Goal: Information Seeking & Learning: Learn about a topic

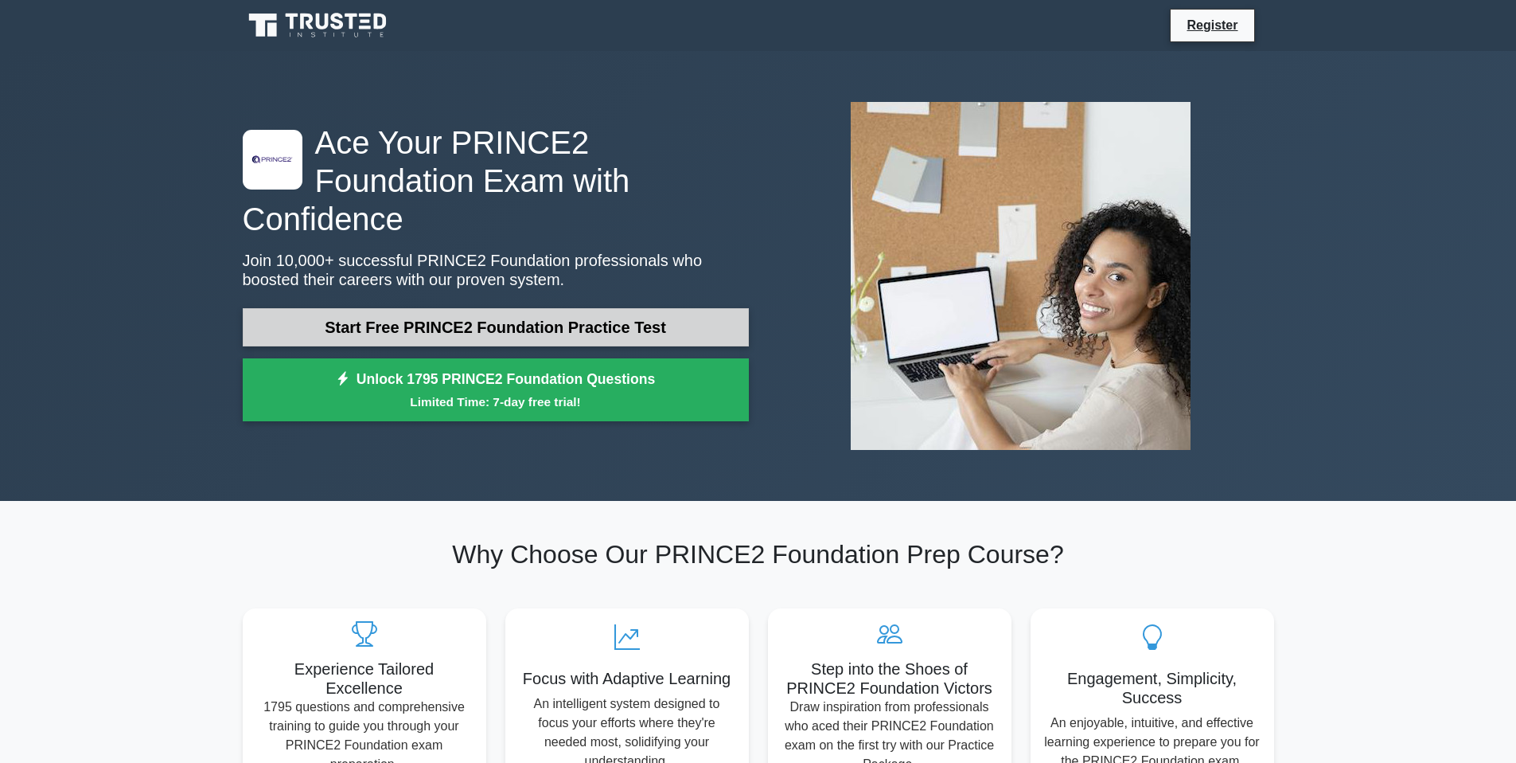
click at [468, 308] on link "Start Free PRINCE2 Foundation Practice Test" at bounding box center [496, 327] width 506 height 38
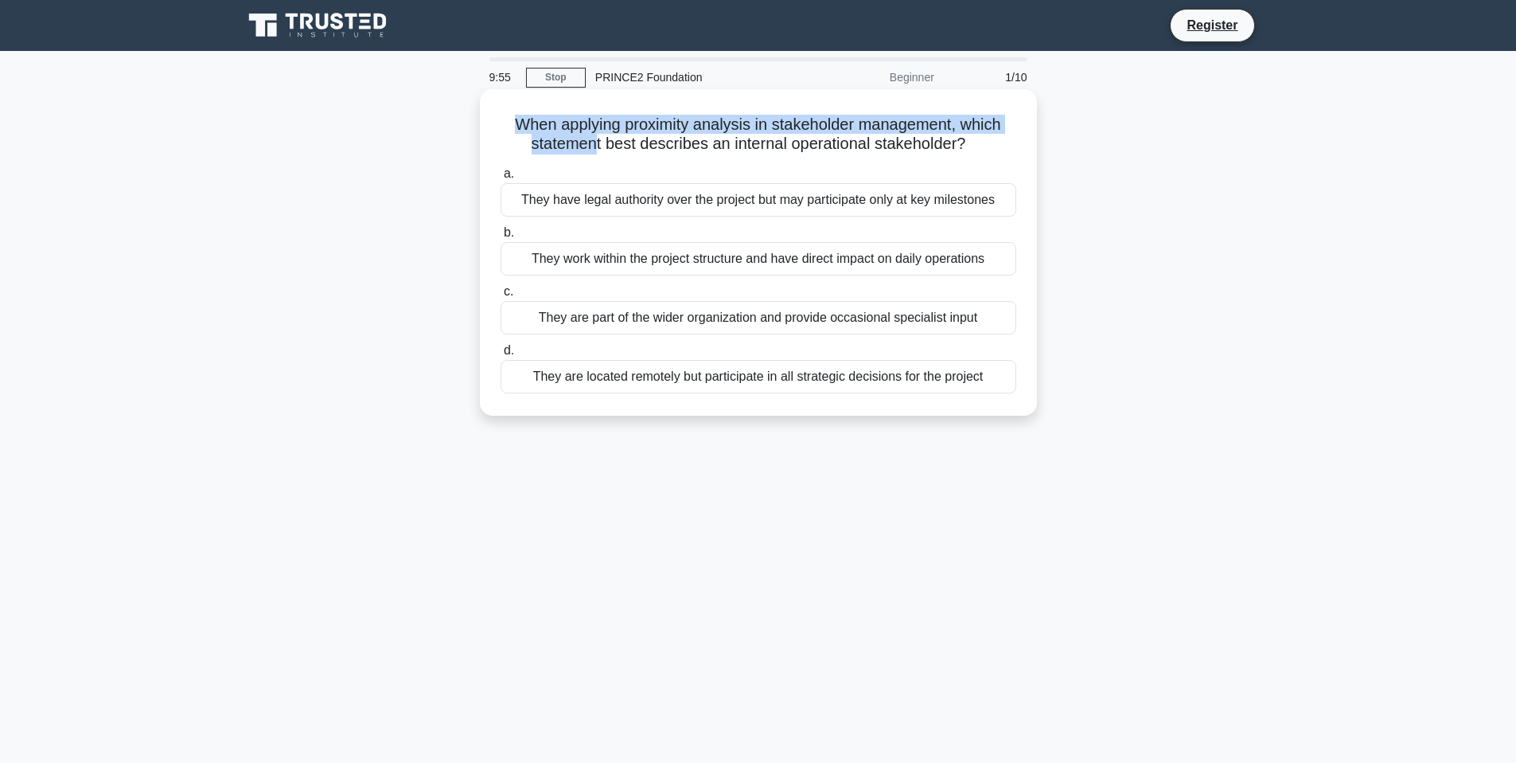
drag, startPoint x: 593, startPoint y: 135, endPoint x: 676, endPoint y: 111, distance: 86.2
click at [676, 111] on div "When applying proximity analysis in stakeholder management, which statement bes…" at bounding box center [758, 253] width 544 height 314
click at [654, 262] on div "They work within the project structure and have direct impact on daily operatio…" at bounding box center [759, 258] width 516 height 33
click at [501, 238] on input "b. They work within the project structure and have direct impact on daily opera…" at bounding box center [501, 233] width 0 height 10
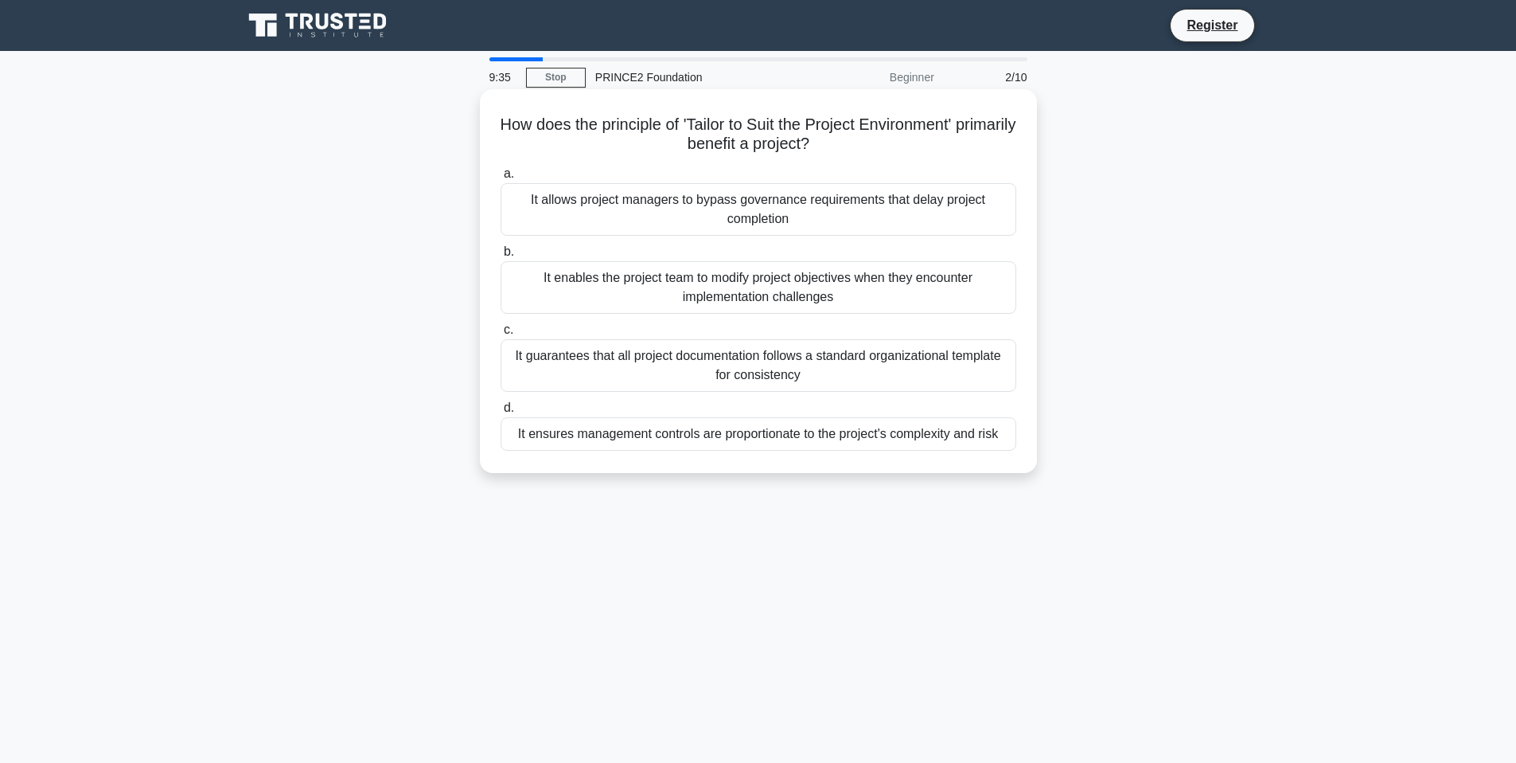
click at [662, 441] on div "It ensures management controls are proportionate to the project's complexity an…" at bounding box center [759, 433] width 516 height 33
click at [501, 413] on input "d. It ensures management controls are proportionate to the project's complexity…" at bounding box center [501, 408] width 0 height 10
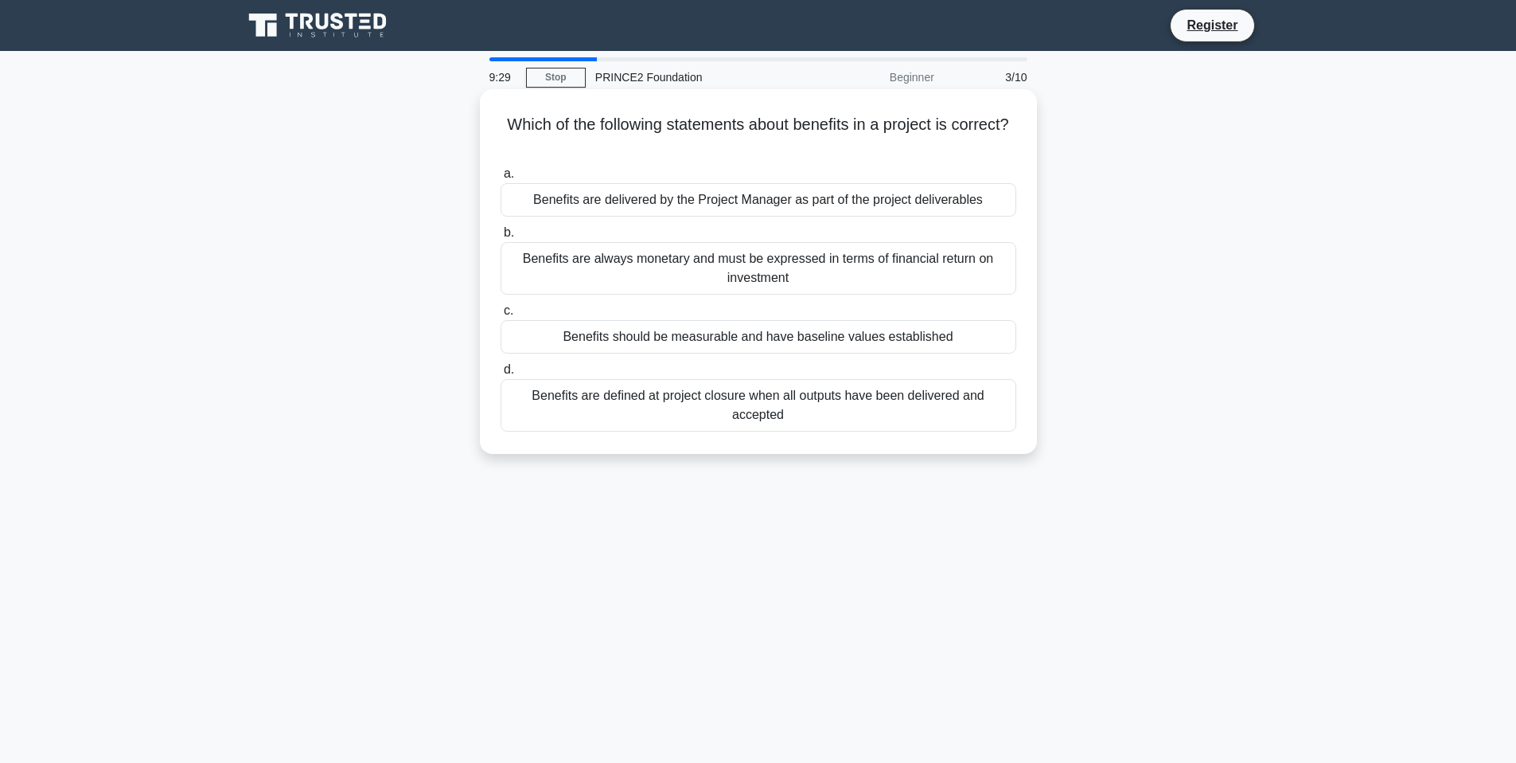
click at [703, 348] on div "Benefits should be measurable and have baseline values established" at bounding box center [759, 336] width 516 height 33
click at [501, 316] on input "c. Benefits should be measurable and have baseline values established" at bounding box center [501, 311] width 0 height 10
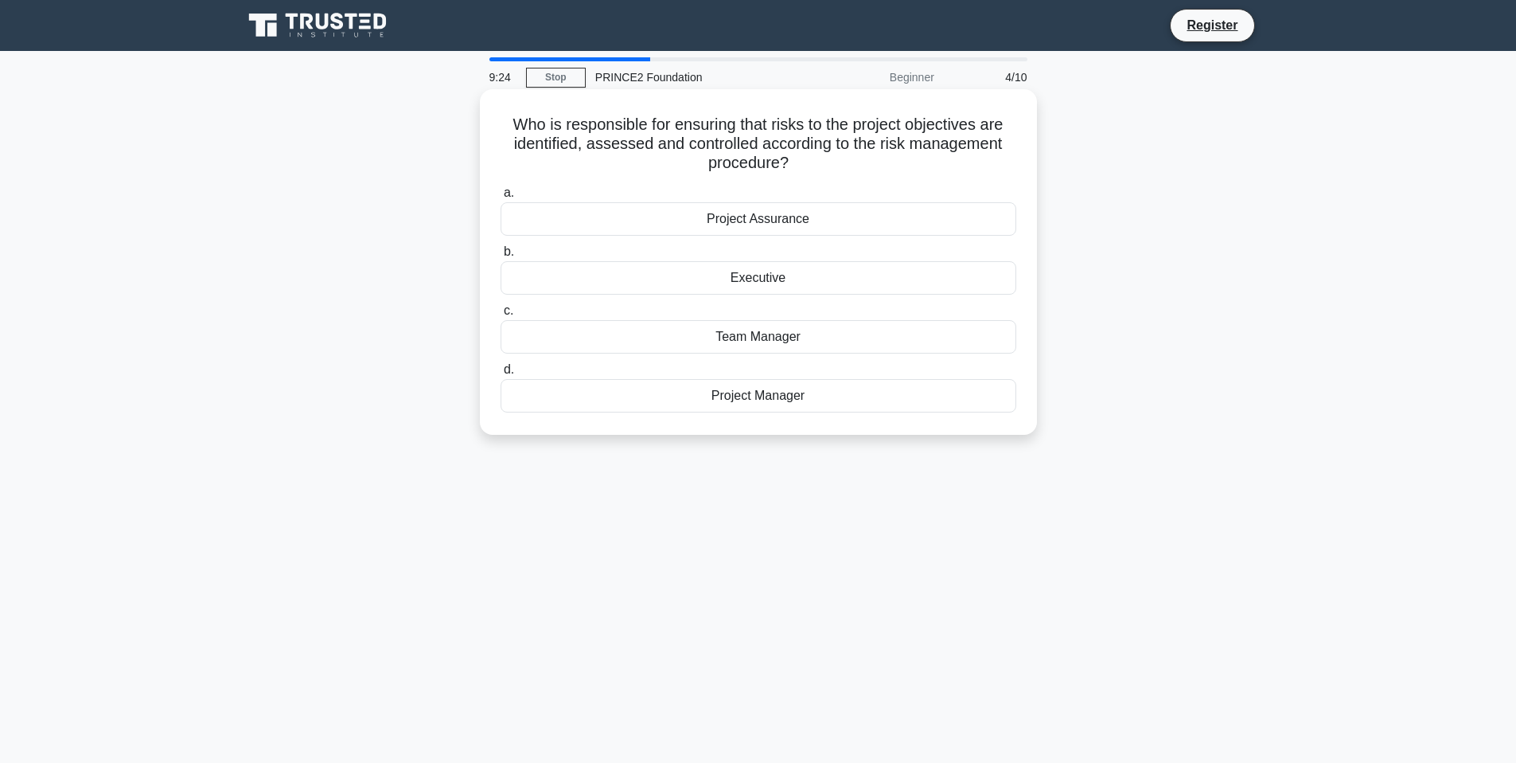
click at [775, 405] on div "Project Manager" at bounding box center [759, 395] width 516 height 33
click at [501, 375] on input "d. Project Manager" at bounding box center [501, 370] width 0 height 10
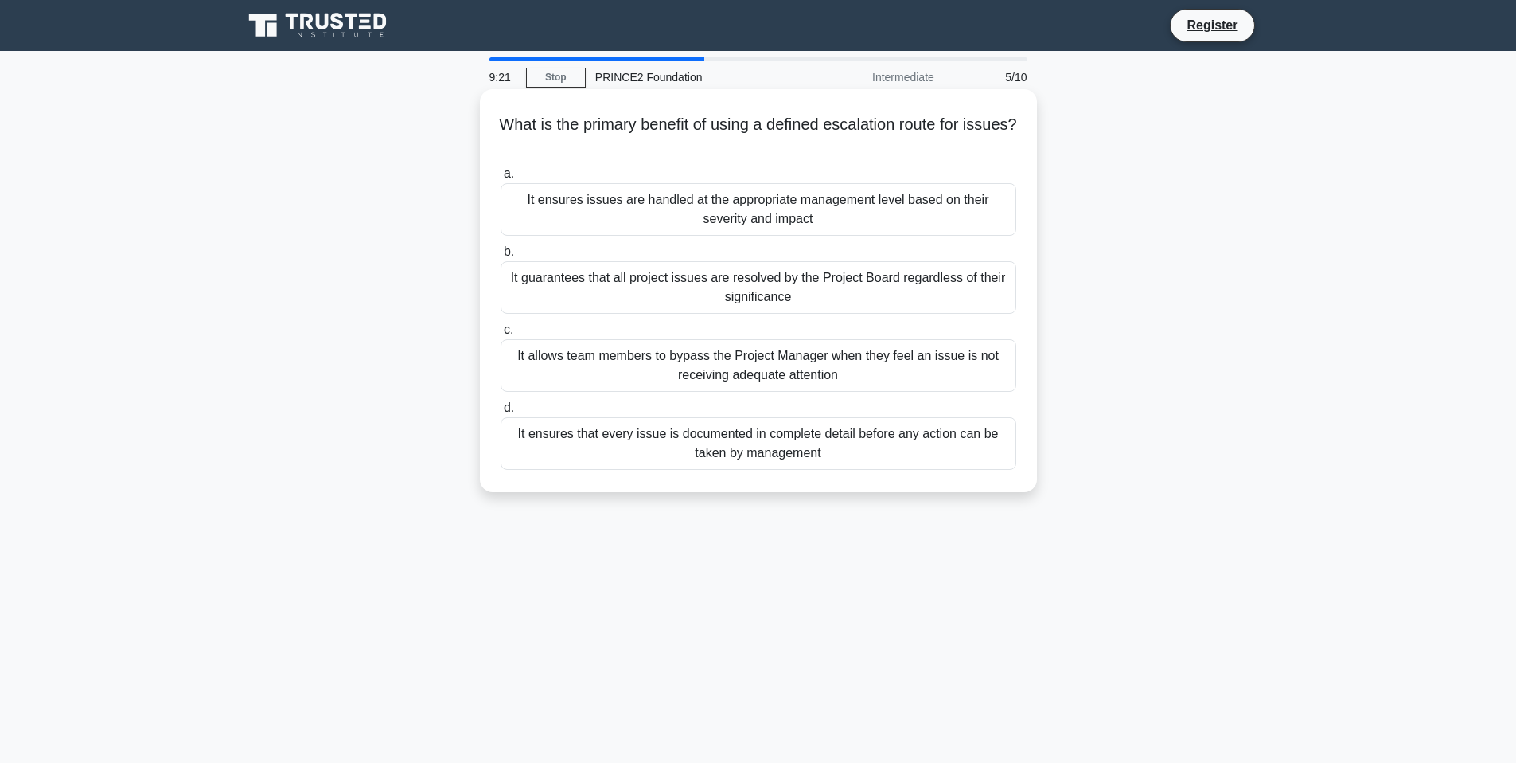
drag, startPoint x: 650, startPoint y: 127, endPoint x: 1002, endPoint y: 135, distance: 352.7
click at [1002, 135] on h5 "What is the primary benefit of using a defined escalation route for issues? .sp…" at bounding box center [758, 135] width 519 height 40
click at [658, 205] on div "It ensures issues are handled at the appropriate management level based on thei…" at bounding box center [759, 209] width 516 height 53
click at [501, 179] on input "a. It ensures issues are handled at the appropriate management level based on t…" at bounding box center [501, 174] width 0 height 10
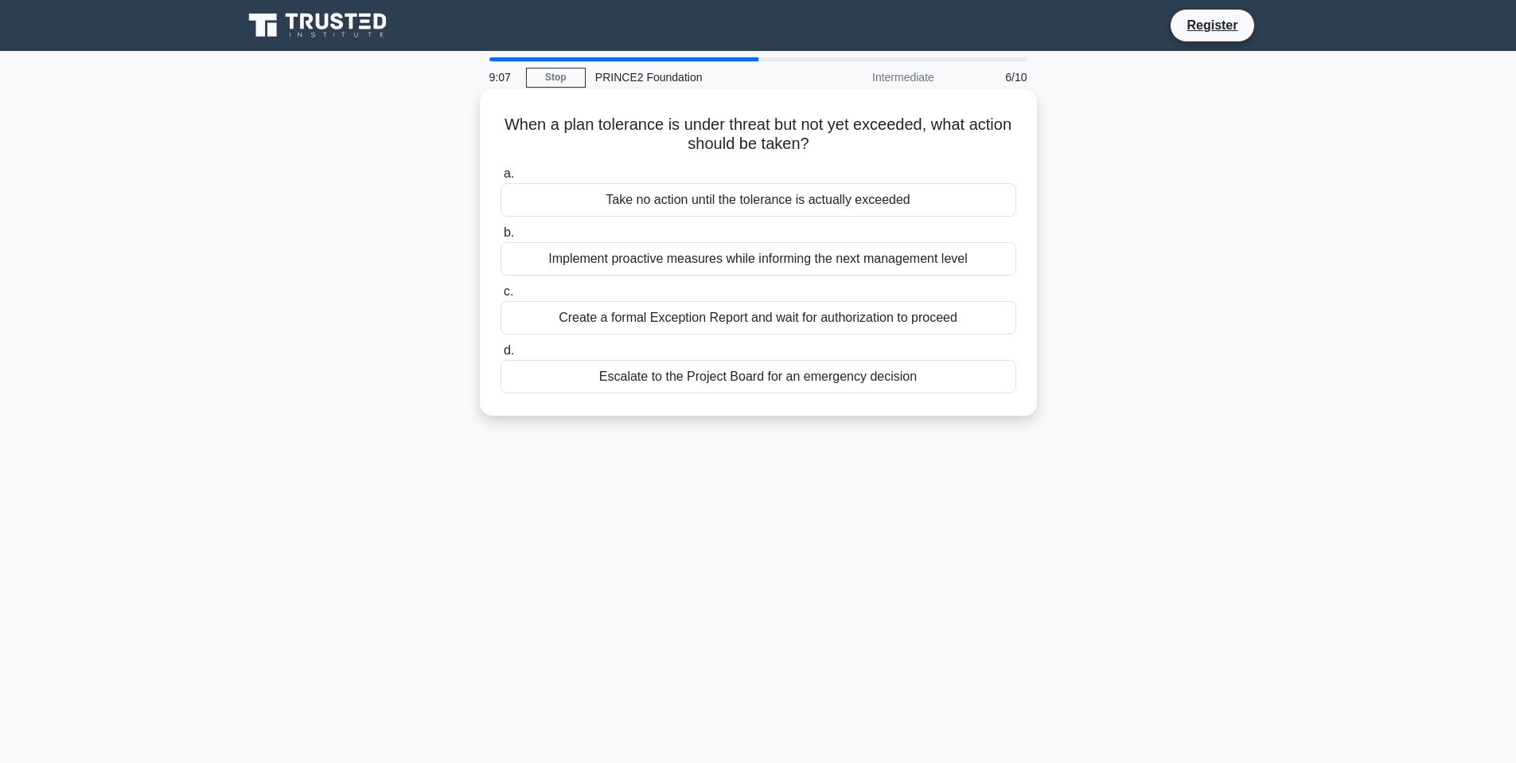
click at [767, 266] on div "Implement proactive measures while informing the next management level" at bounding box center [759, 258] width 516 height 33
click at [501, 238] on input "b. Implement proactive measures while informing the next management level" at bounding box center [501, 233] width 0 height 10
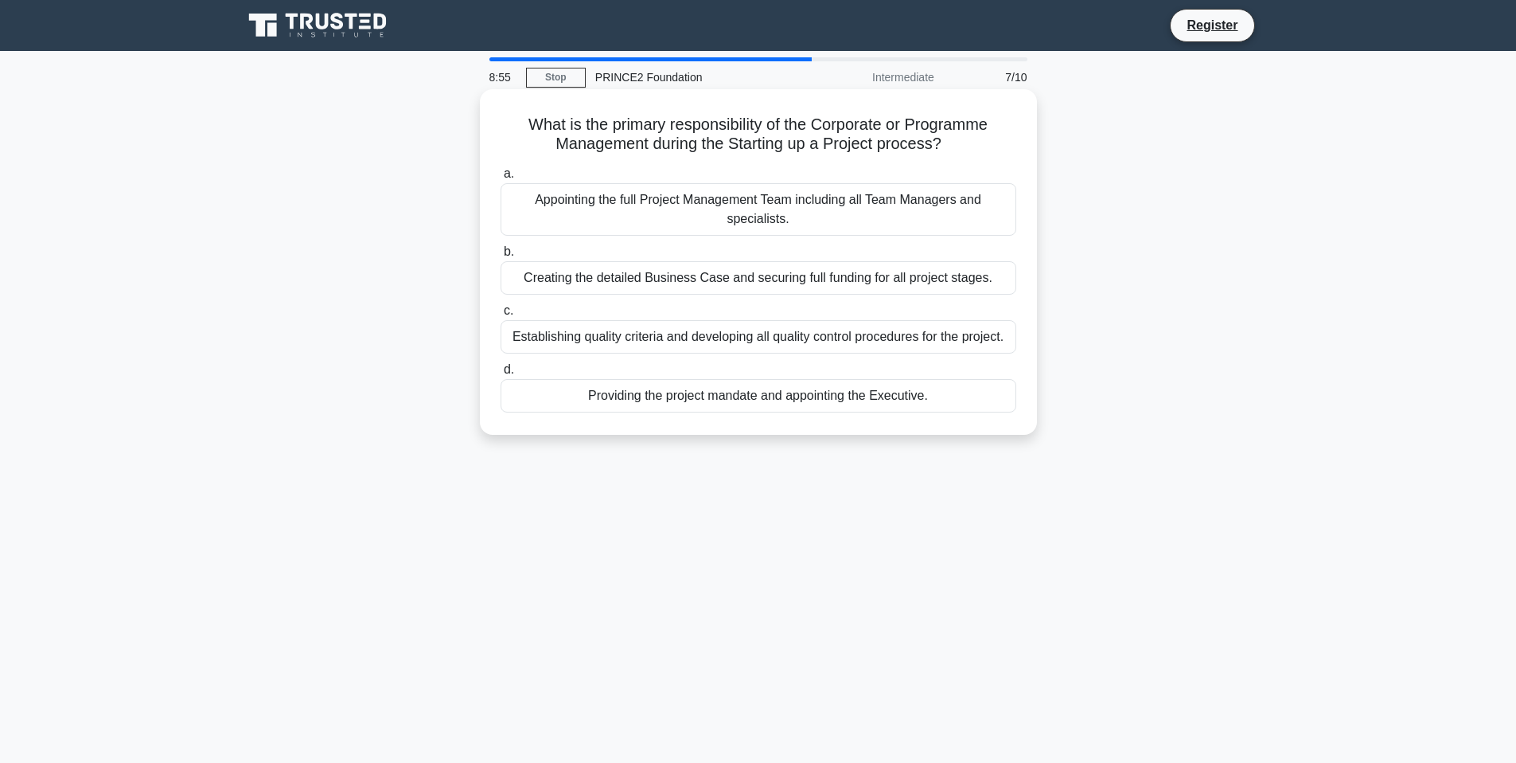
click at [708, 281] on div "Creating the detailed Business Case and securing full funding for all project s…" at bounding box center [759, 277] width 516 height 33
click at [501, 257] on input "b. Creating the detailed Business Case and securing full funding for all projec…" at bounding box center [501, 252] width 0 height 10
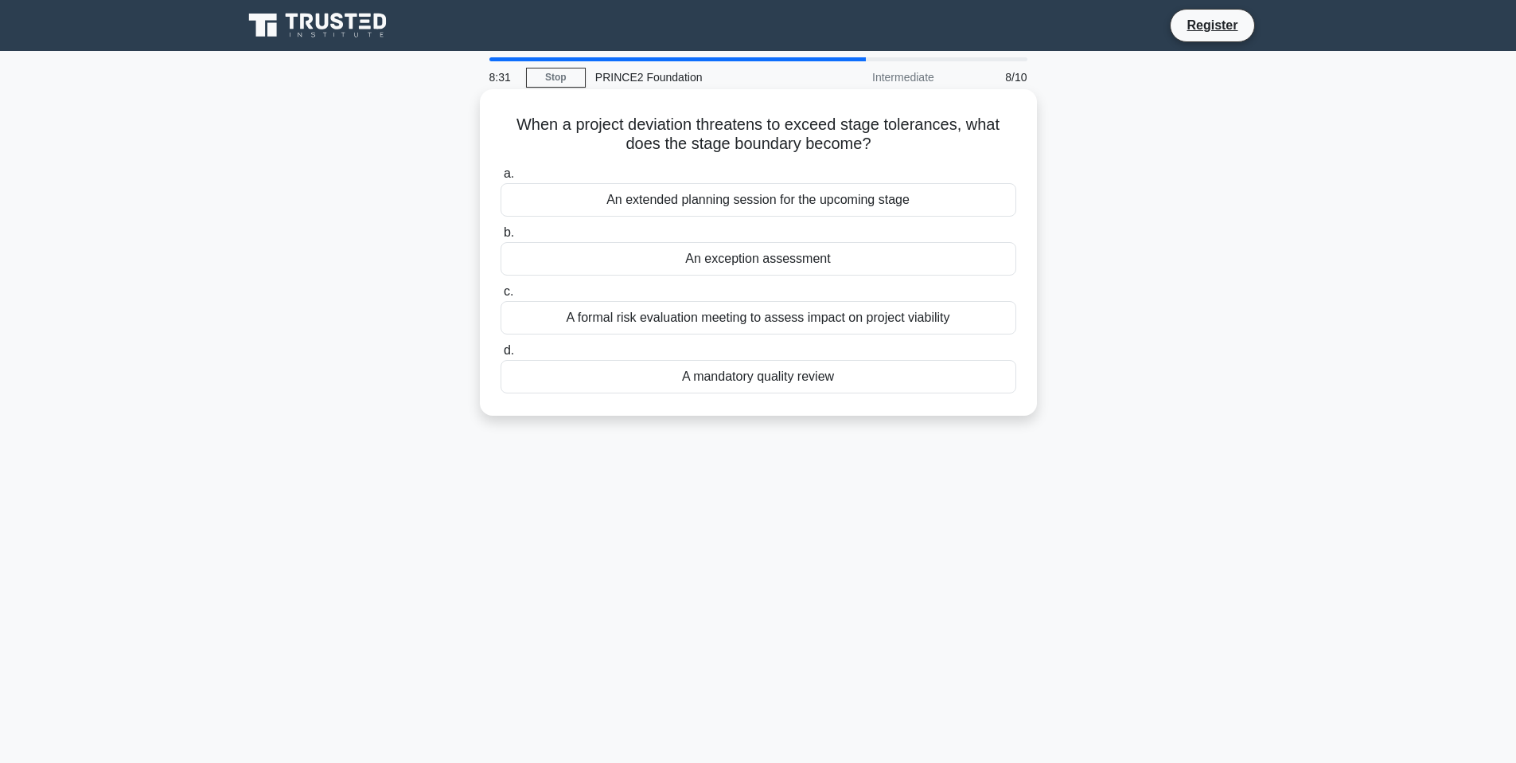
click at [815, 326] on div "A formal risk evaluation meeting to assess impact on project viability" at bounding box center [759, 317] width 516 height 33
click at [501, 297] on input "c. A formal risk evaluation meeting to assess impact on project viability" at bounding box center [501, 292] width 0 height 10
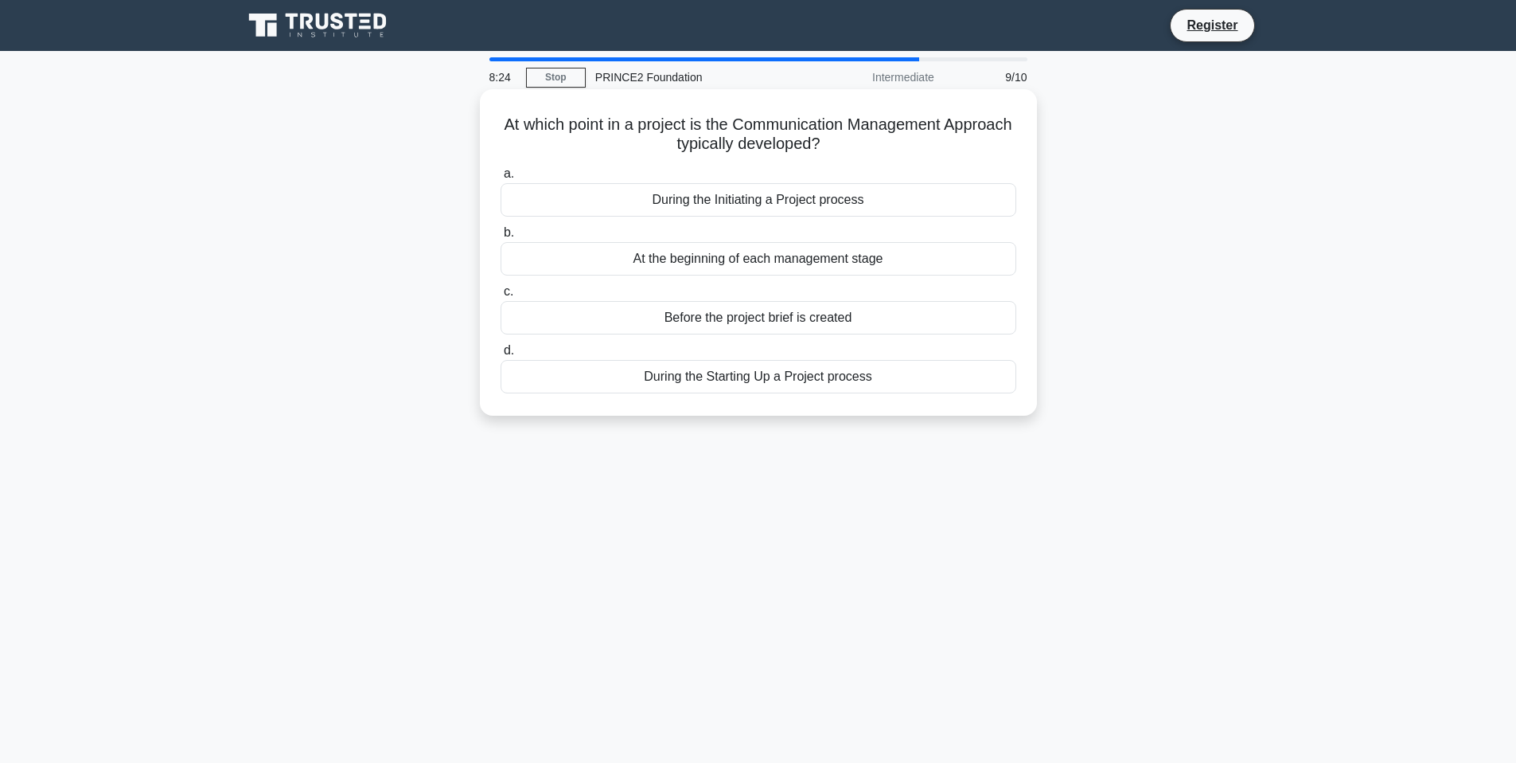
click at [821, 198] on div "During the Initiating a Project process" at bounding box center [759, 199] width 516 height 33
click at [501, 179] on input "a. During the Initiating a Project process" at bounding box center [501, 174] width 0 height 10
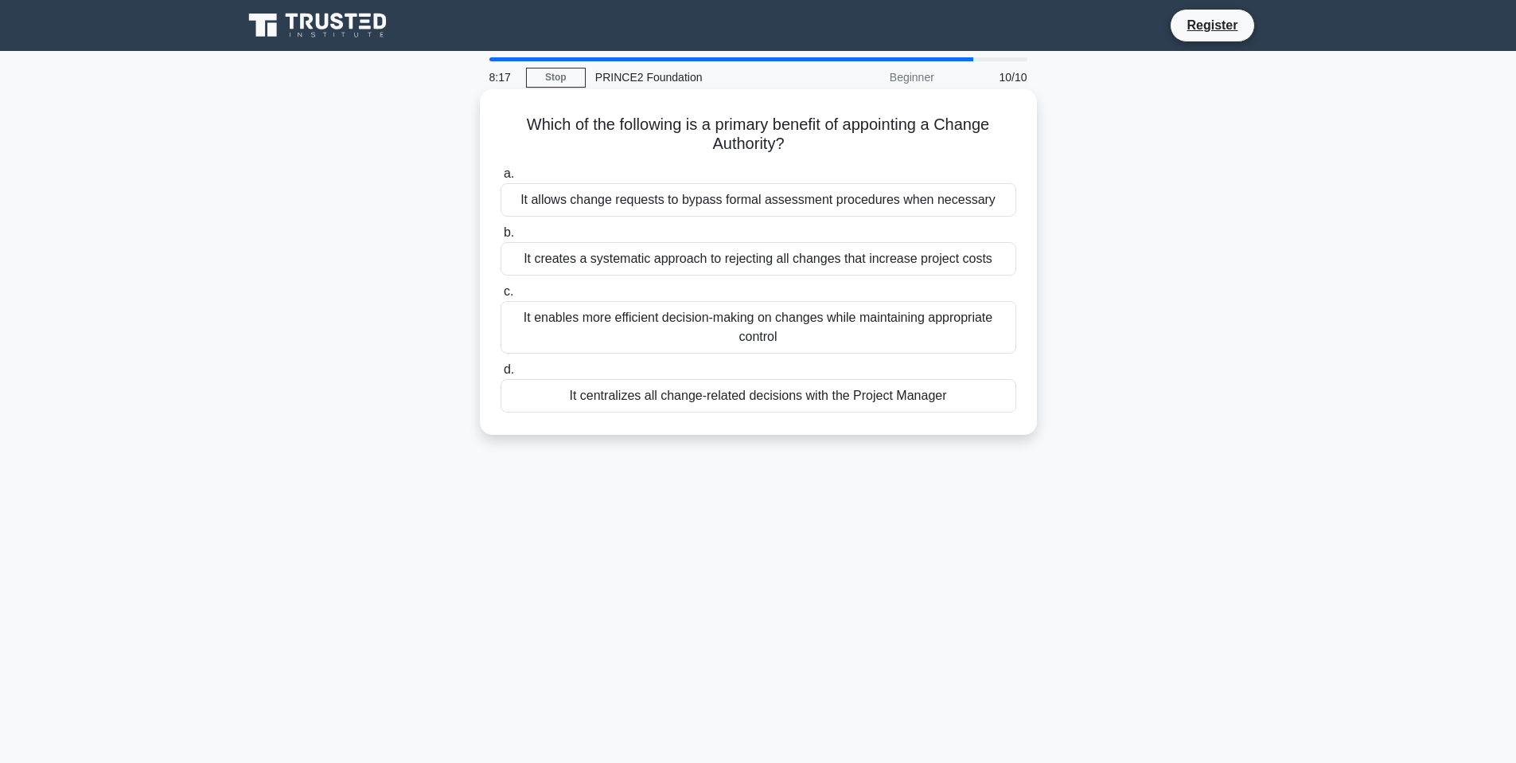
click at [677, 340] on div "It enables more efficient decision-making on changes while maintaining appropri…" at bounding box center [759, 327] width 516 height 53
click at [501, 297] on input "c. It enables more efficient decision-making on changes while maintaining appro…" at bounding box center [501, 292] width 0 height 10
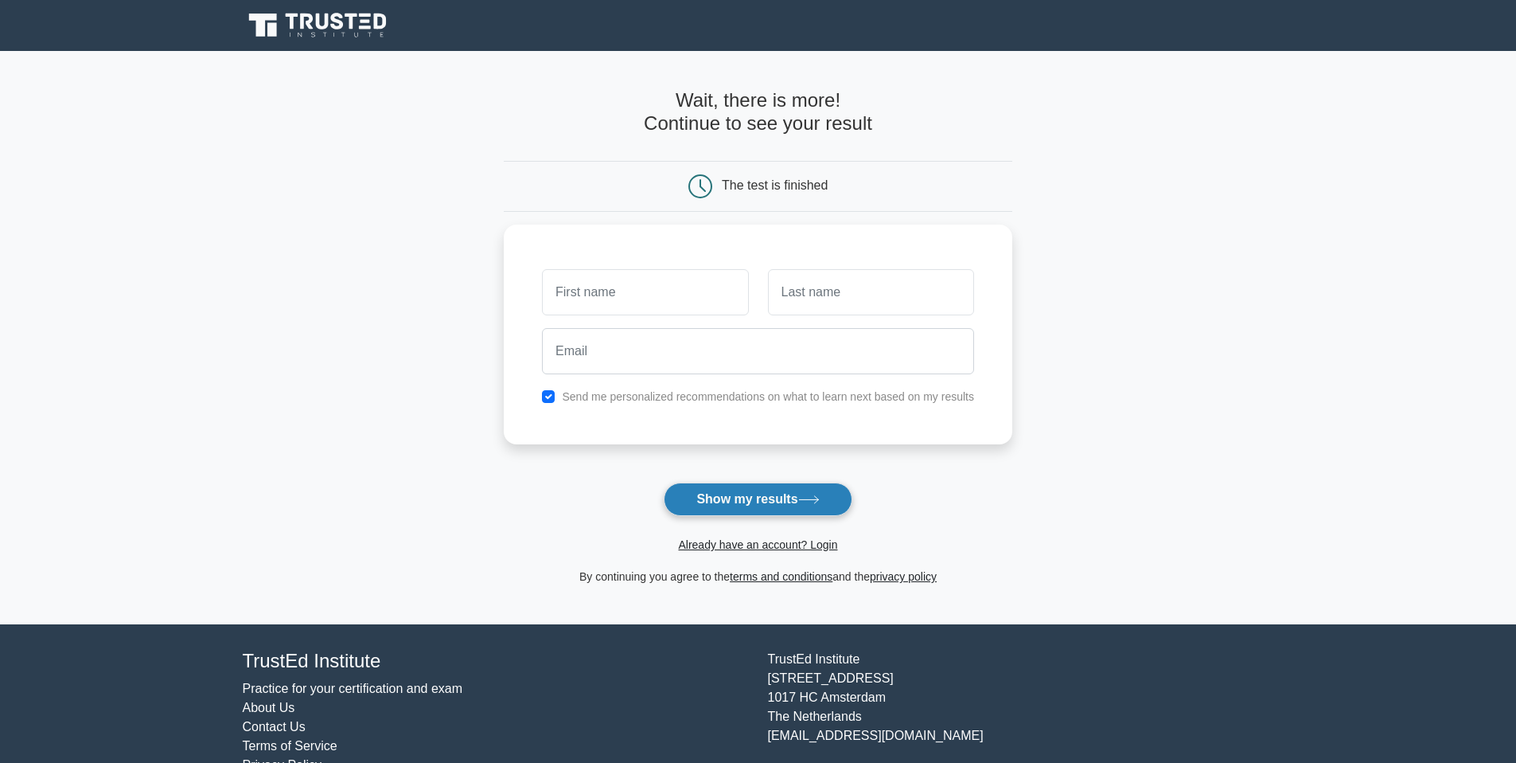
click at [786, 500] on button "Show my results" at bounding box center [758, 498] width 188 height 33
